Goal: Check status: Check status

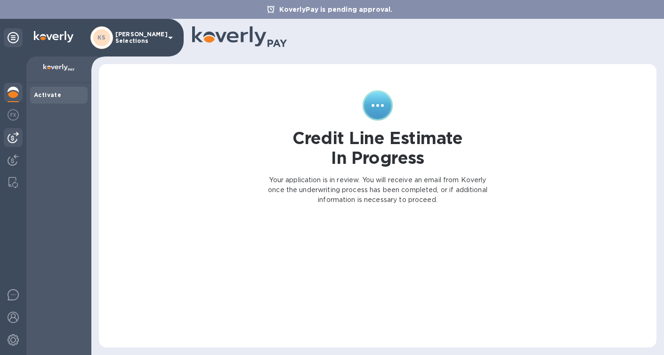
click at [10, 137] on img at bounding box center [13, 137] width 11 height 11
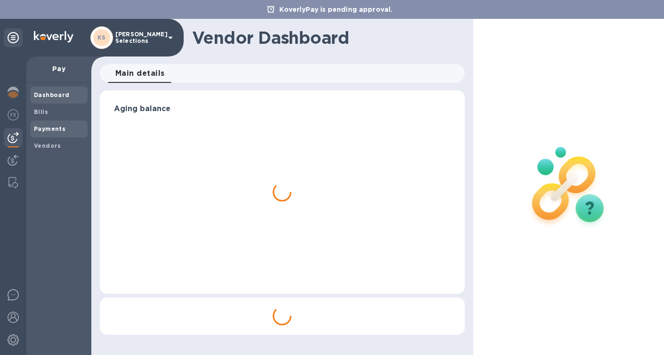
click at [39, 129] on b "Payments" at bounding box center [50, 128] width 32 height 7
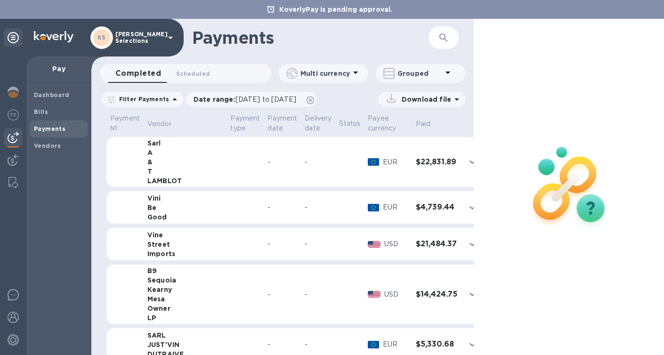
scroll to position [71, 0]
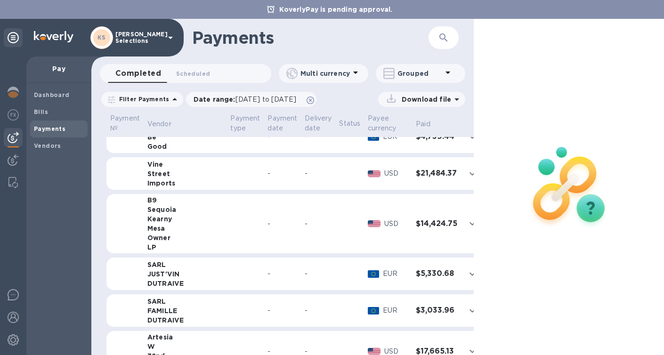
click at [268, 225] on div "-" at bounding box center [283, 224] width 30 height 10
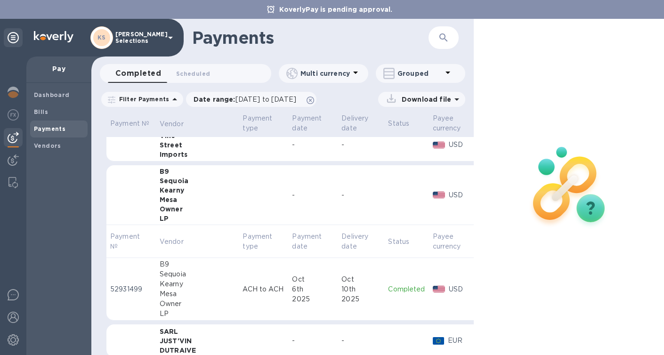
scroll to position [95, 0]
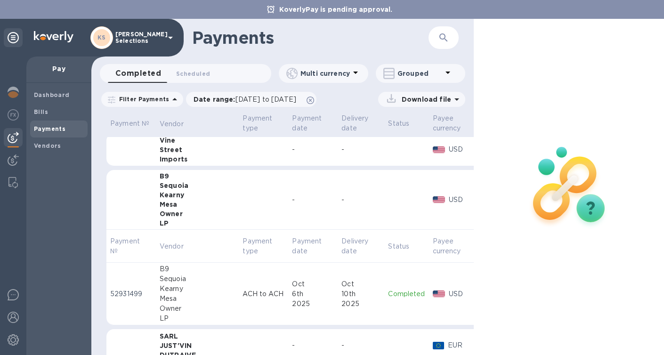
click at [292, 196] on div "-" at bounding box center [313, 200] width 42 height 10
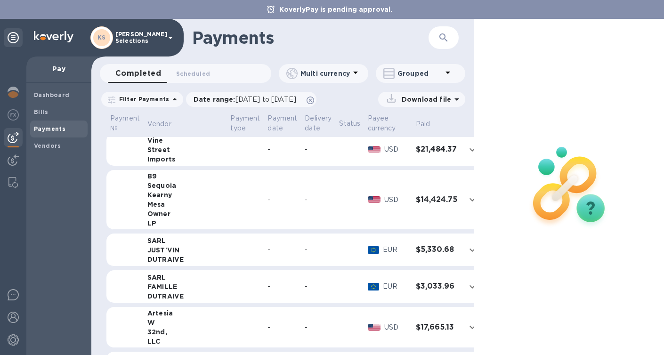
click at [305, 196] on div "-" at bounding box center [318, 200] width 27 height 10
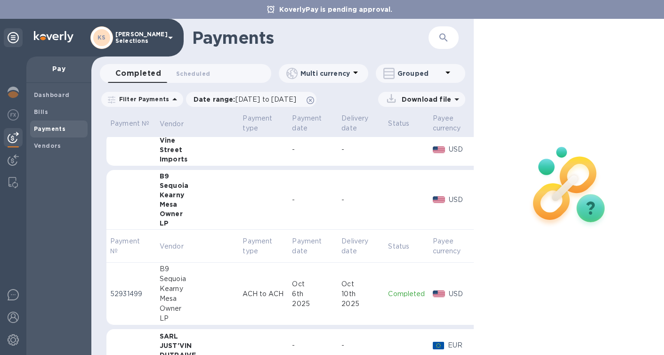
click at [481, 203] on h3 "$14,424.75" at bounding box center [502, 200] width 42 height 9
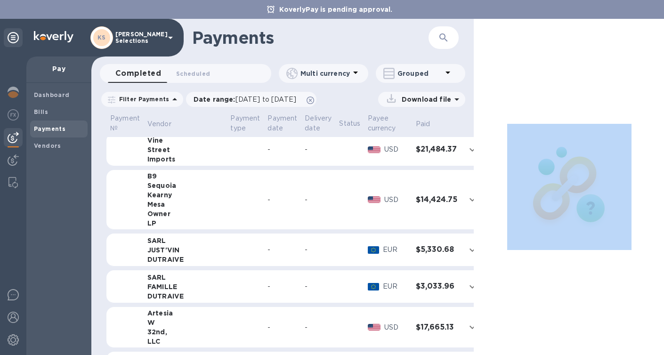
click at [458, 203] on div "Payment № Vendor Payment type Payment date Delivery date Status Payee currency …" at bounding box center [282, 233] width 383 height 243
click at [467, 201] on icon "expand row" at bounding box center [472, 199] width 11 height 11
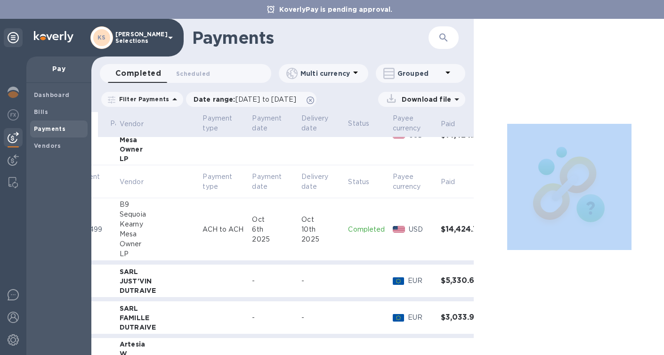
scroll to position [159, 0]
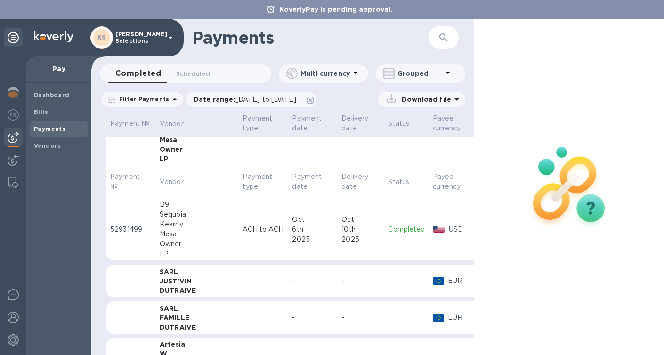
click at [169, 232] on div "Mesa" at bounding box center [198, 234] width 76 height 10
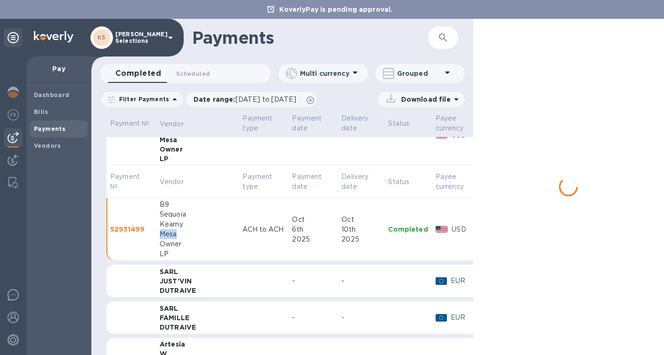
click at [169, 232] on div "Mesa" at bounding box center [198, 234] width 76 height 10
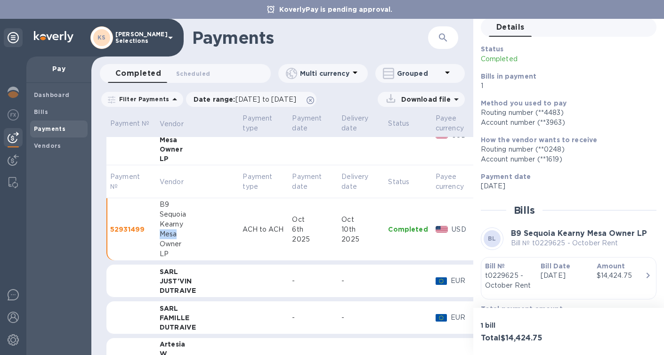
scroll to position [65, 0]
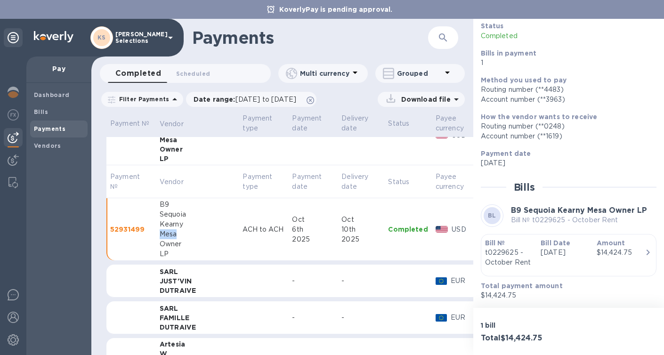
click at [647, 253] on icon "button" at bounding box center [648, 253] width 3 height 6
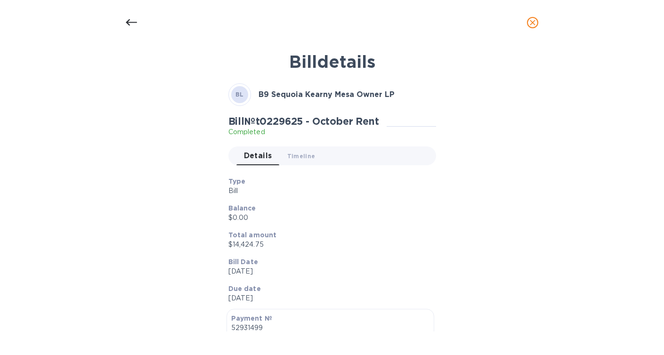
scroll to position [0, 0]
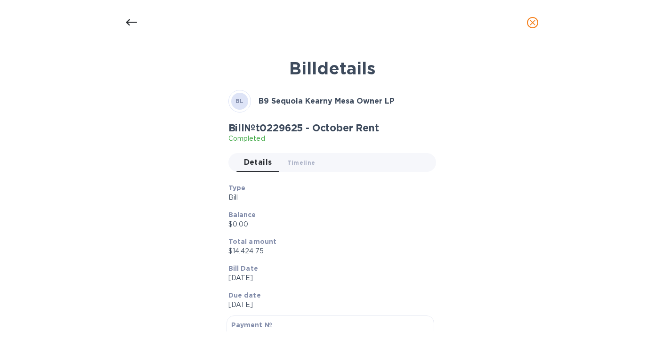
click at [131, 18] on icon at bounding box center [131, 22] width 11 height 11
